Goal: Navigation & Orientation: Find specific page/section

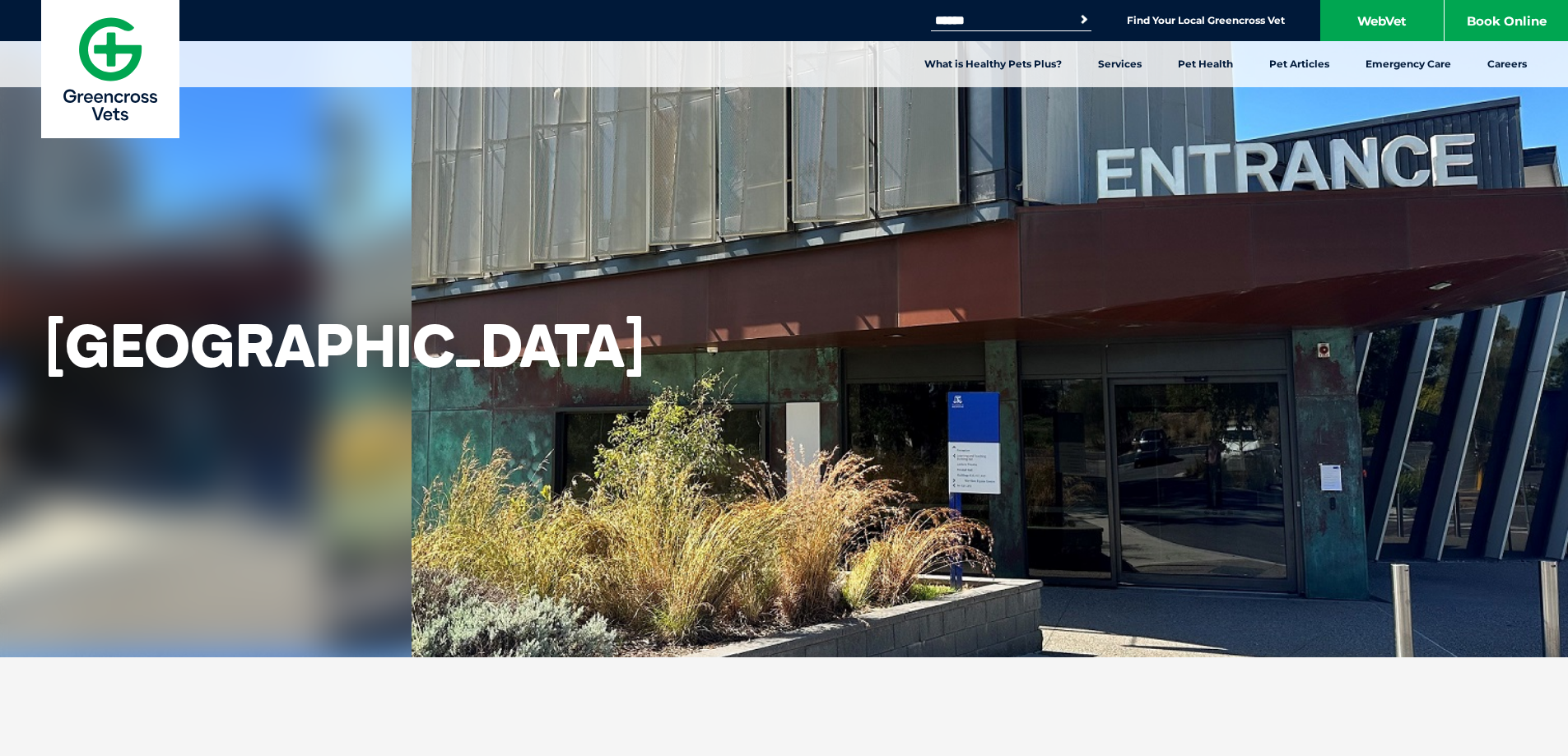
click at [1027, 14] on input "Search for:" at bounding box center [1001, 20] width 140 height 13
click at [1080, 18] on button "Search" at bounding box center [1073, 20] width 38 height 24
